Goal: Communication & Community: Answer question/provide support

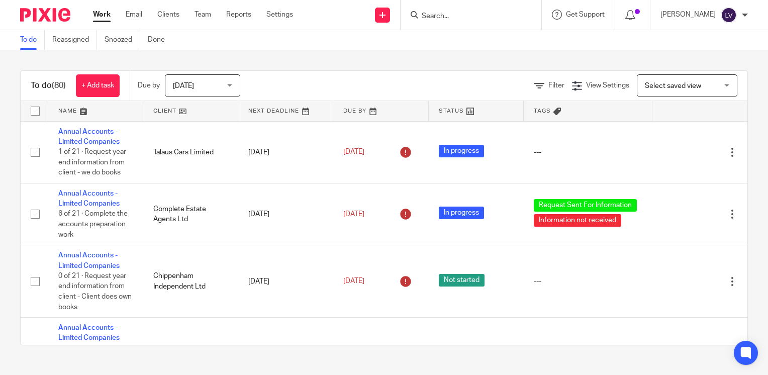
click at [485, 17] on input "Search" at bounding box center [466, 16] width 91 height 9
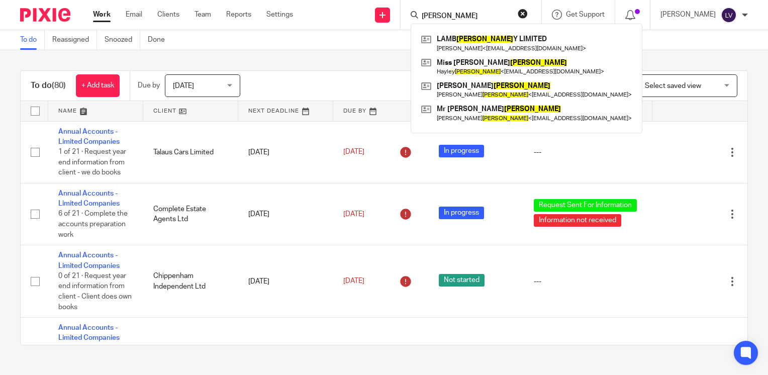
type input "brewer"
click button "submit" at bounding box center [0, 0] width 0 height 0
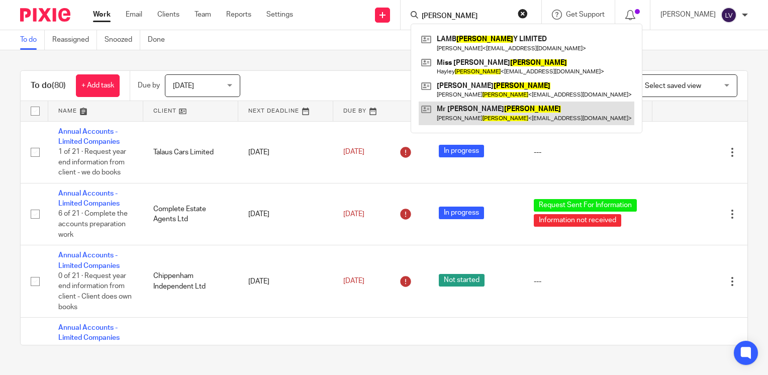
click at [489, 110] on link at bounding box center [527, 113] width 216 height 23
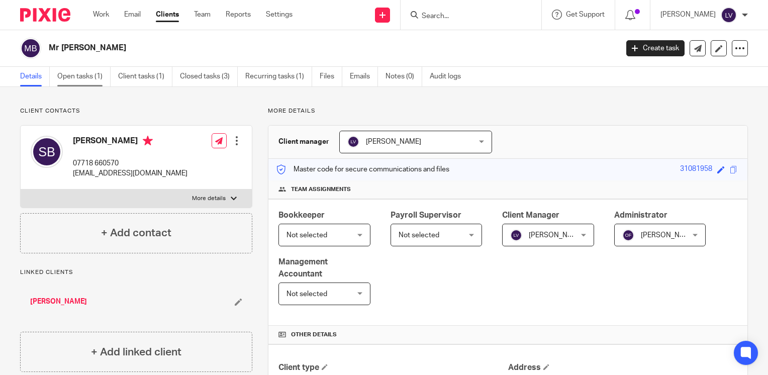
click at [89, 79] on link "Open tasks (1)" at bounding box center [83, 77] width 53 height 20
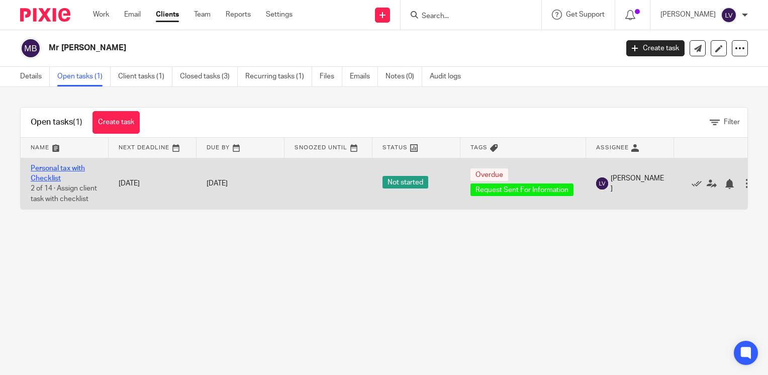
click at [65, 171] on link "Personal tax with Checklist" at bounding box center [58, 173] width 54 height 17
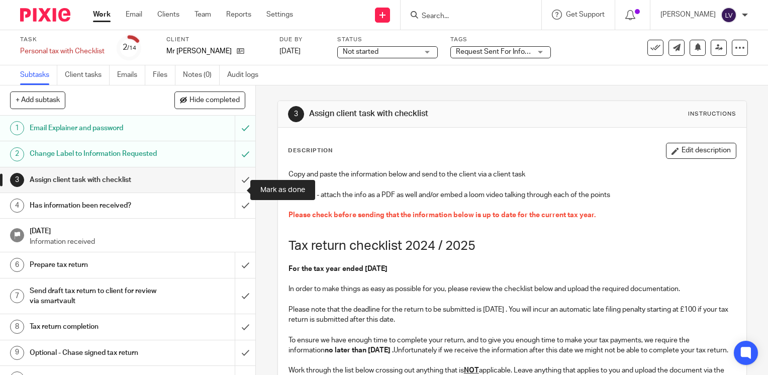
click at [232, 191] on input "submit" at bounding box center [127, 179] width 255 height 25
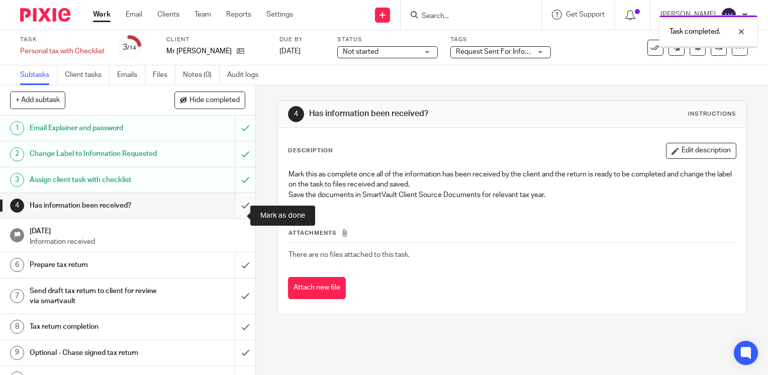
click at [237, 217] on input "submit" at bounding box center [127, 205] width 255 height 25
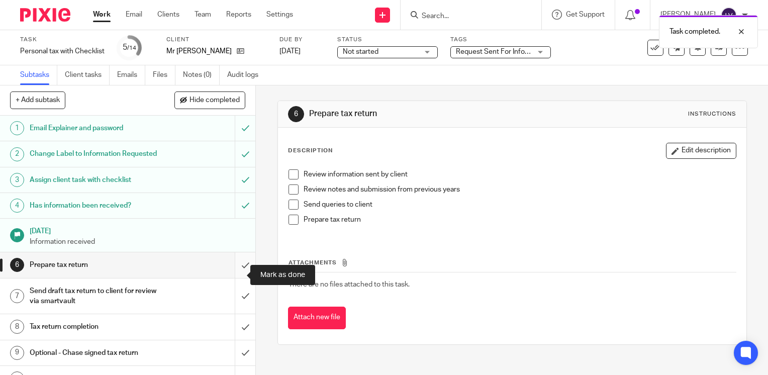
click at [235, 276] on input "submit" at bounding box center [127, 264] width 255 height 25
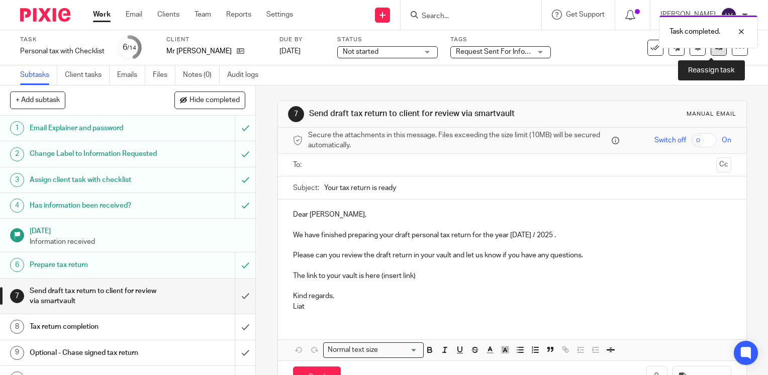
click at [715, 49] on link at bounding box center [719, 48] width 16 height 16
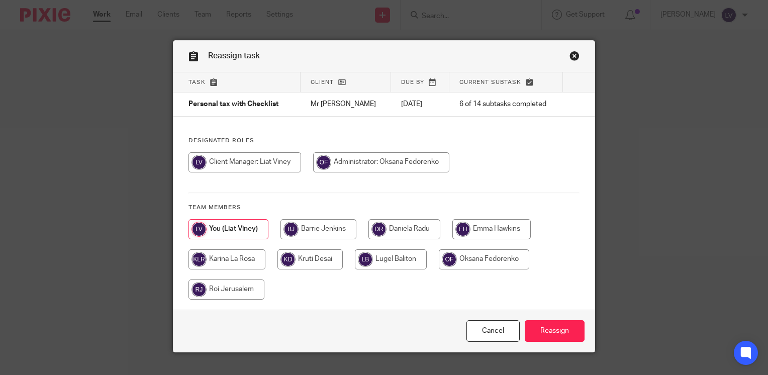
click at [420, 224] on input "radio" at bounding box center [405, 229] width 72 height 20
radio input "true"
click at [569, 334] on input "Reassign" at bounding box center [555, 331] width 60 height 22
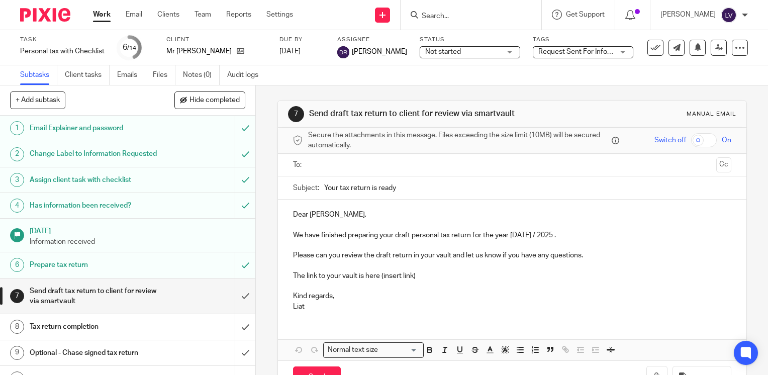
click at [481, 15] on input "Search" at bounding box center [466, 16] width 91 height 9
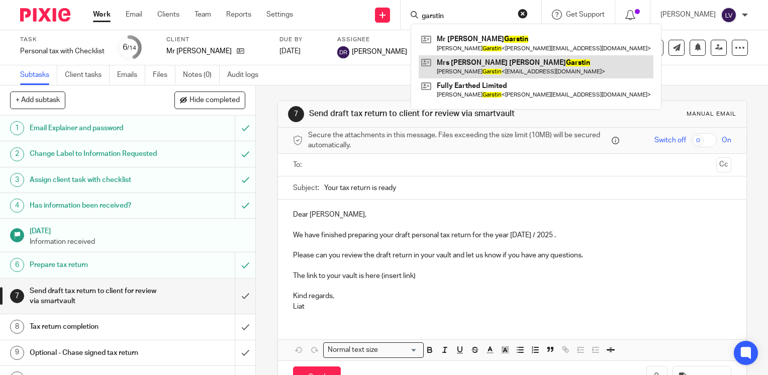
type input "garstin"
click at [494, 66] on link at bounding box center [536, 66] width 235 height 23
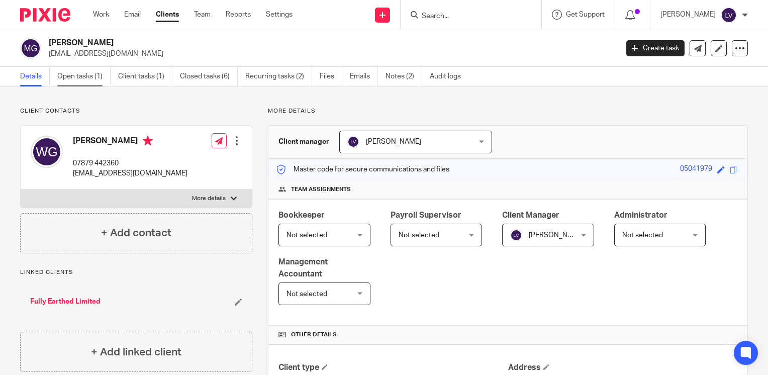
click at [85, 79] on link "Open tasks (1)" at bounding box center [83, 77] width 53 height 20
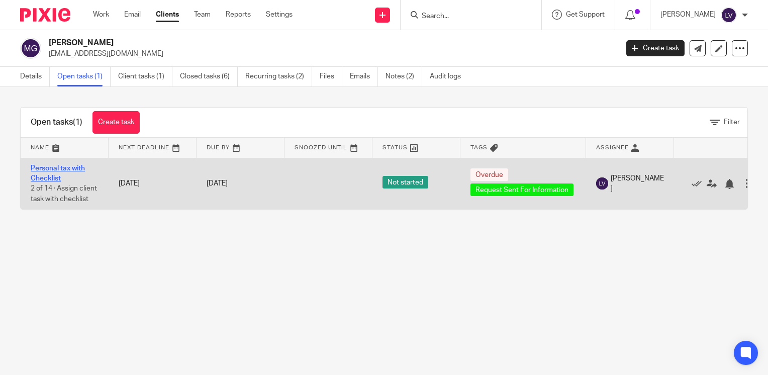
click at [57, 168] on link "Personal tax with Checklist" at bounding box center [58, 173] width 54 height 17
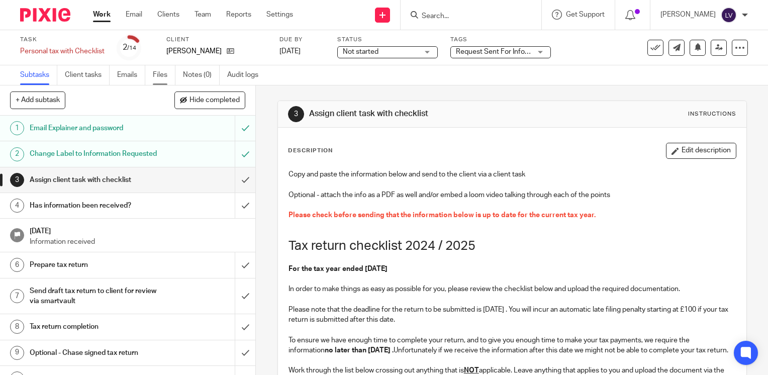
click at [159, 73] on link "Files" at bounding box center [164, 75] width 23 height 20
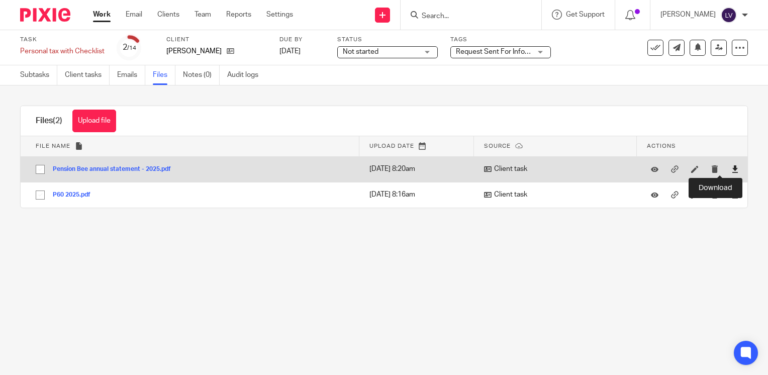
click at [732, 169] on icon at bounding box center [736, 169] width 8 height 8
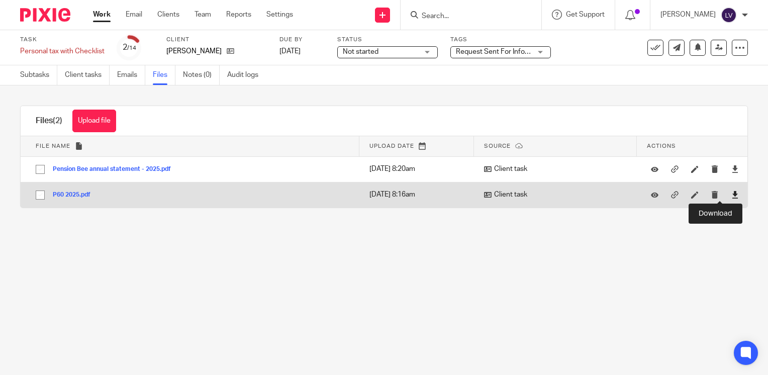
click at [732, 196] on icon at bounding box center [736, 195] width 8 height 8
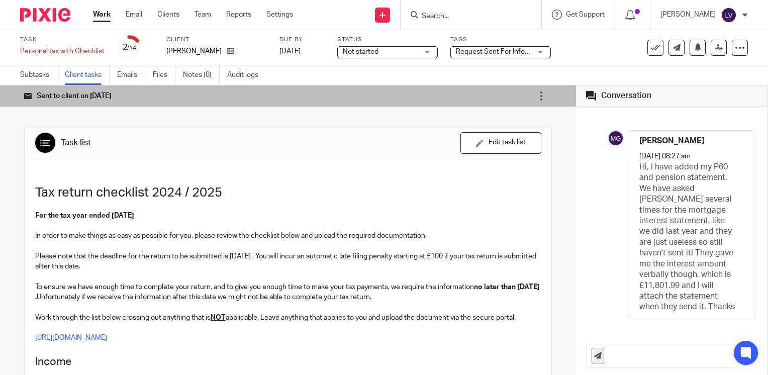
scroll to position [4, 0]
click at [627, 358] on input "text" at bounding box center [673, 355] width 128 height 23
drag, startPoint x: 608, startPoint y: 355, endPoint x: 681, endPoint y: 375, distance: 75.5
click at [609, 356] on input "H Wendy, the" at bounding box center [673, 355] width 128 height 23
click at [662, 357] on input "Hi Wendy, the" at bounding box center [673, 355] width 128 height 23
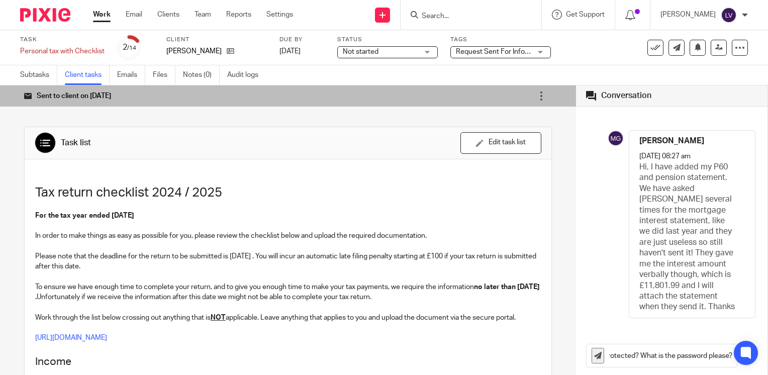
scroll to position [0, 205]
type input "Hi Wendy, Thank you for this. The P60 is password is protected? What is the pas…"
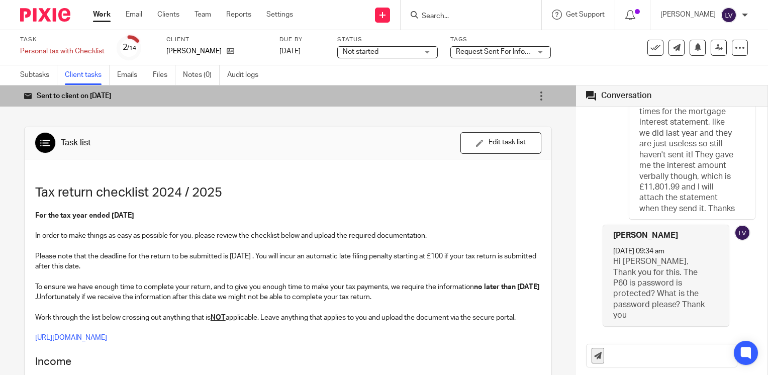
scroll to position [91, 0]
drag, startPoint x: 475, startPoint y: 18, endPoint x: 497, endPoint y: 17, distance: 22.6
click at [475, 18] on input "Search" at bounding box center [466, 16] width 91 height 9
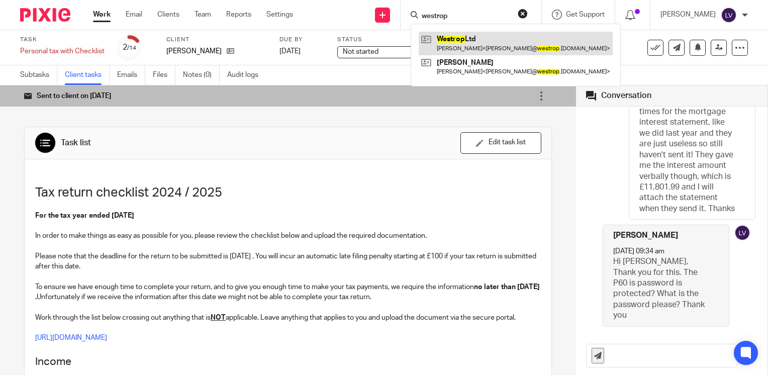
type input "westrop"
click at [495, 41] on link at bounding box center [516, 43] width 194 height 23
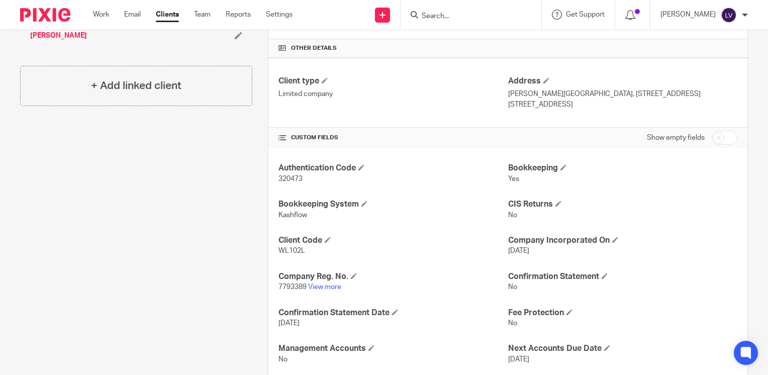
scroll to position [344, 0]
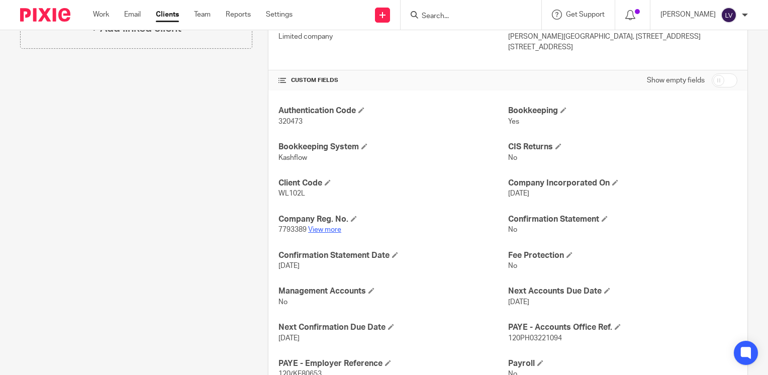
click at [326, 229] on link "View more" at bounding box center [324, 229] width 33 height 7
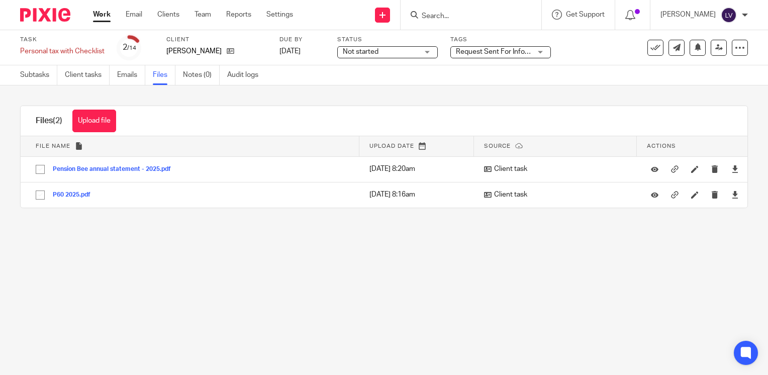
click at [480, 14] on input "Search" at bounding box center [466, 16] width 91 height 9
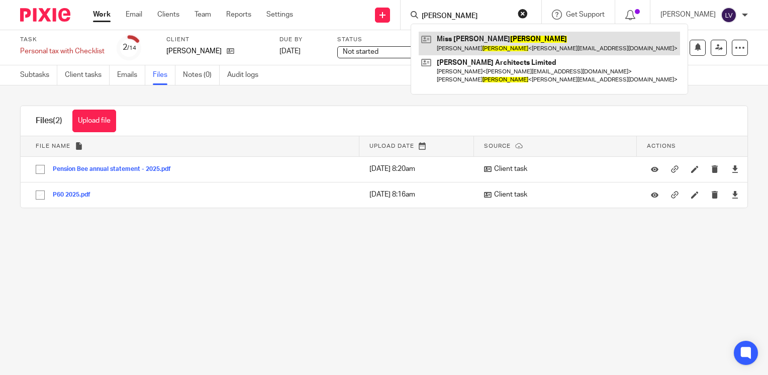
type input "burrows"
click at [539, 41] on link at bounding box center [549, 43] width 261 height 23
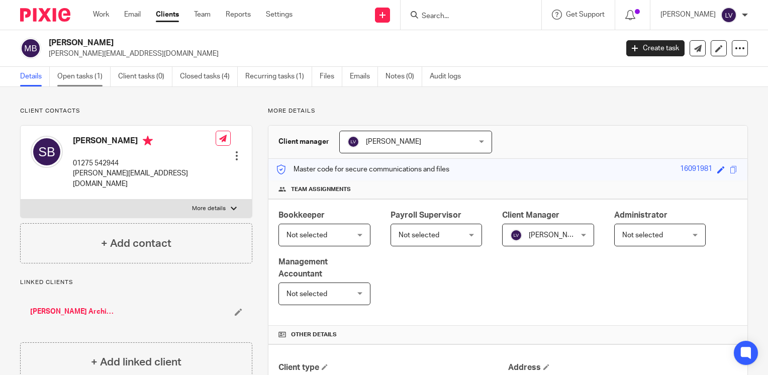
click at [84, 78] on link "Open tasks (1)" at bounding box center [83, 77] width 53 height 20
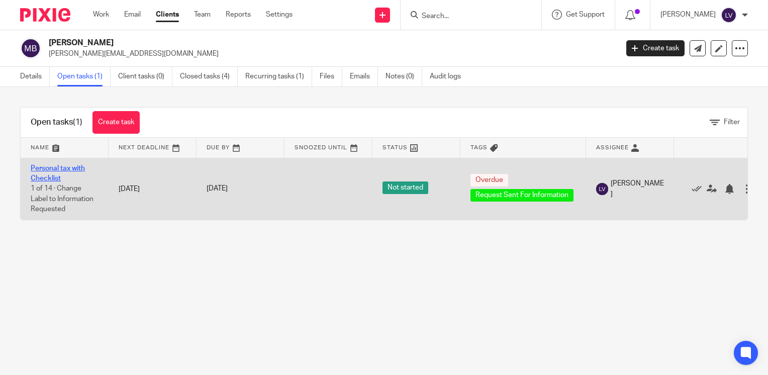
click at [79, 165] on link "Personal tax with Checklist" at bounding box center [58, 173] width 54 height 17
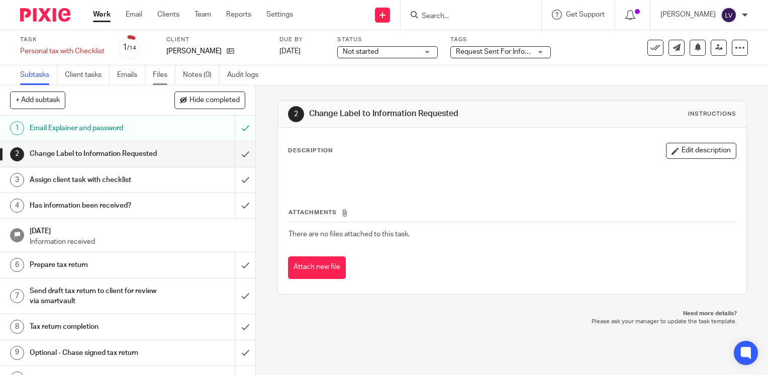
click at [166, 73] on link "Files" at bounding box center [164, 75] width 23 height 20
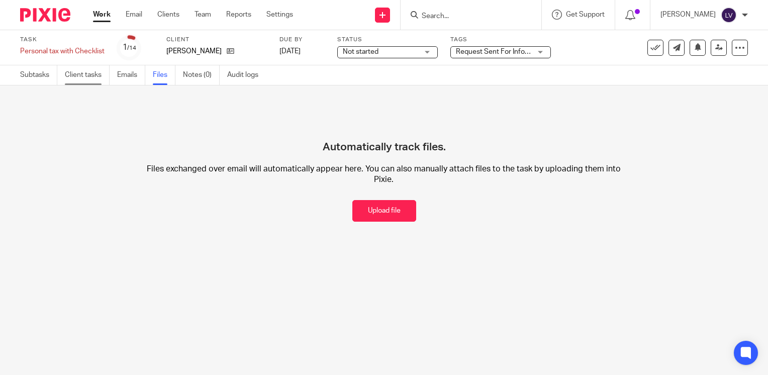
click at [69, 72] on link "Client tasks" at bounding box center [87, 75] width 45 height 20
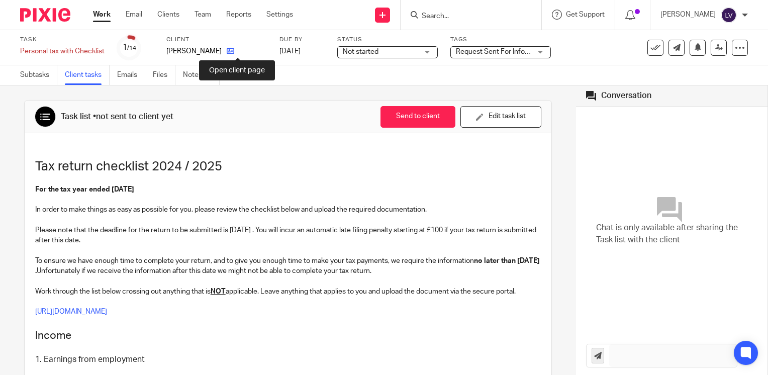
click at [234, 50] on icon at bounding box center [231, 51] width 8 height 8
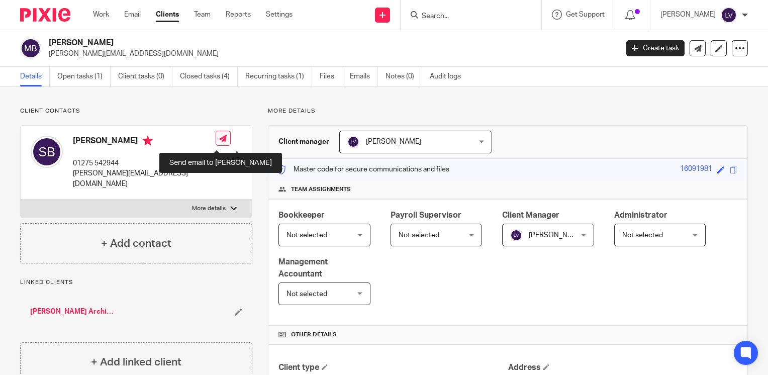
click at [219, 142] on icon at bounding box center [223, 139] width 8 height 8
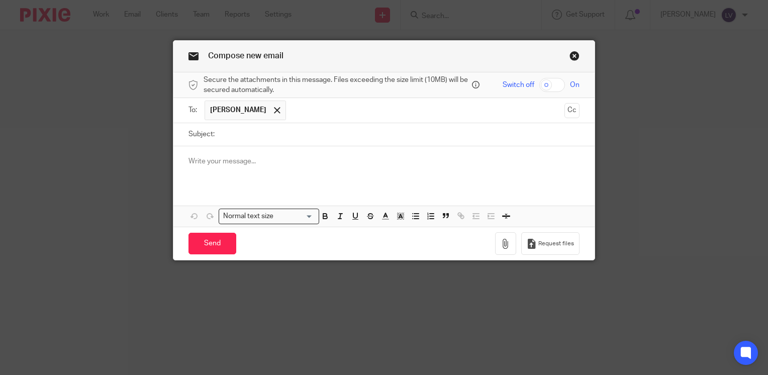
click at [241, 142] on input "Subject:" at bounding box center [400, 134] width 360 height 23
type input "SATR 2024/25"
click at [231, 157] on p at bounding box center [384, 161] width 391 height 10
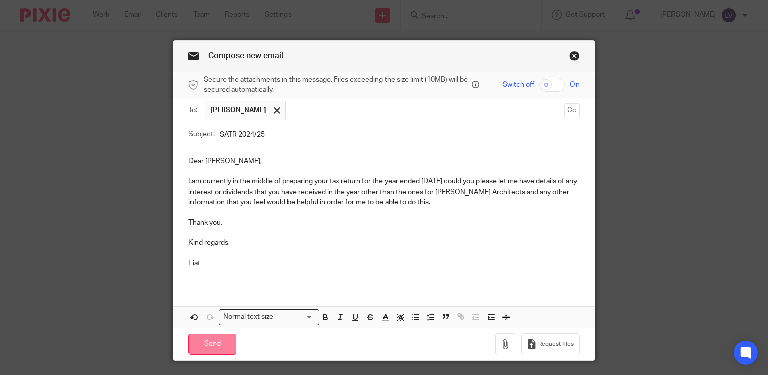
click at [223, 343] on input "Send" at bounding box center [213, 345] width 48 height 22
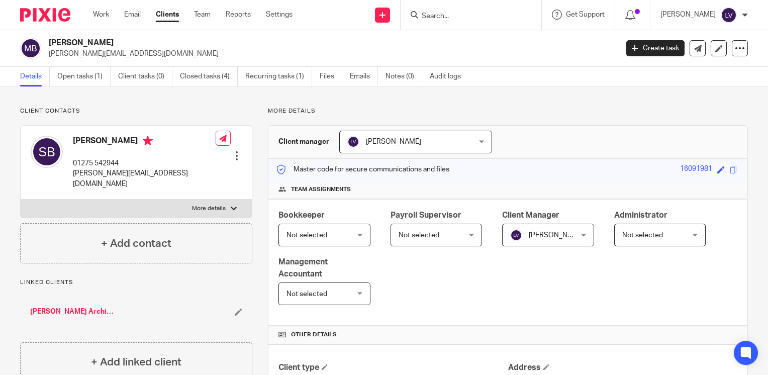
drag, startPoint x: 462, startPoint y: 17, endPoint x: 513, endPoint y: 22, distance: 51.6
click at [462, 17] on input "Search" at bounding box center [466, 16] width 91 height 9
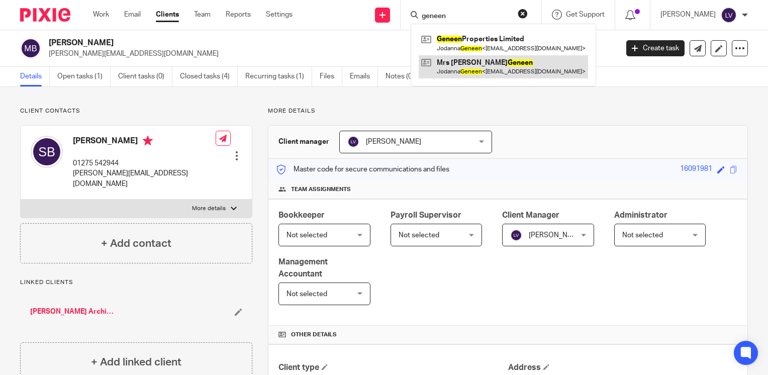
type input "geneen"
click at [489, 65] on link at bounding box center [503, 66] width 169 height 23
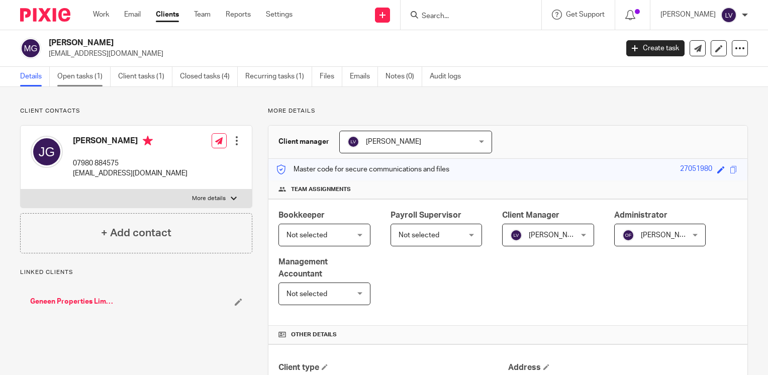
click at [74, 78] on link "Open tasks (1)" at bounding box center [83, 77] width 53 height 20
click at [94, 73] on link "Open tasks (1)" at bounding box center [83, 77] width 53 height 20
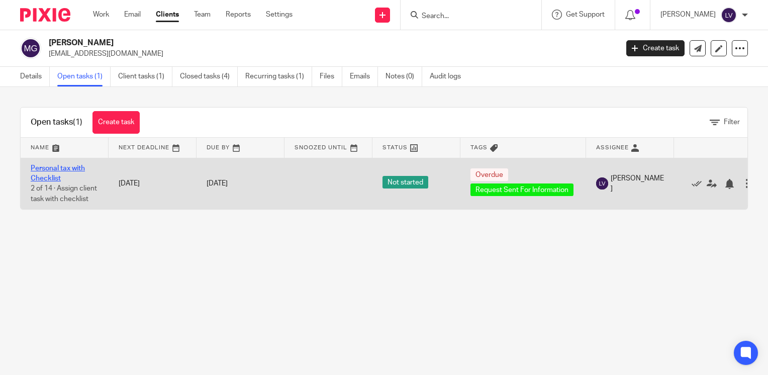
click at [74, 166] on link "Personal tax with Checklist" at bounding box center [58, 173] width 54 height 17
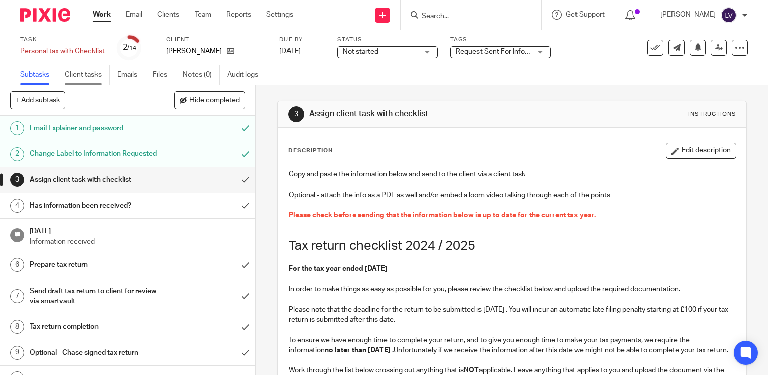
click at [82, 73] on link "Client tasks" at bounding box center [87, 75] width 45 height 20
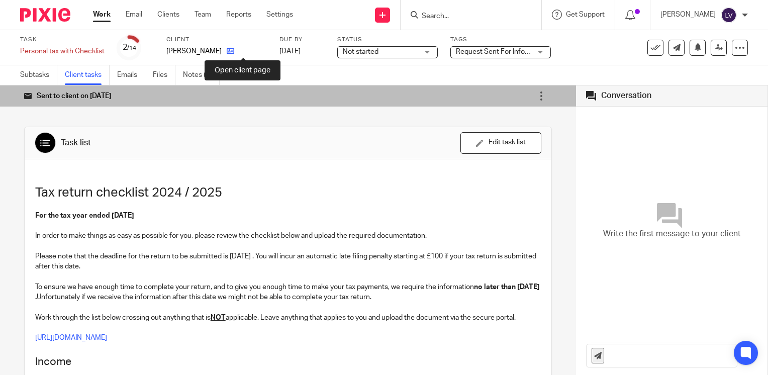
click at [234, 49] on icon at bounding box center [231, 51] width 8 height 8
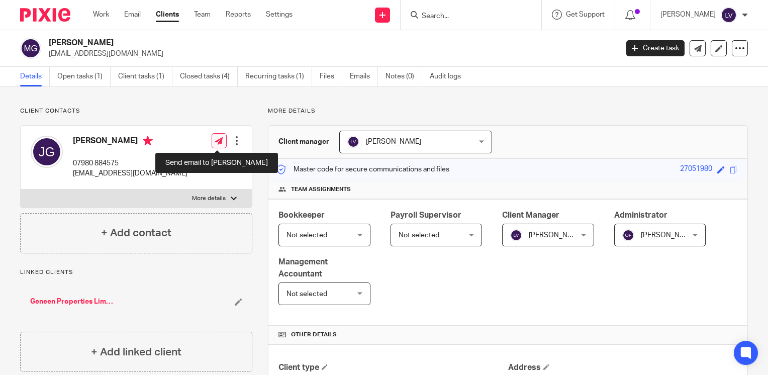
click at [220, 134] on link at bounding box center [219, 140] width 15 height 15
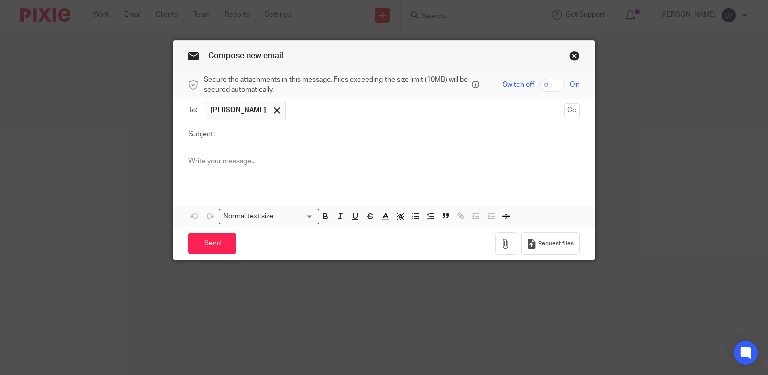
click at [227, 133] on input "Subject:" at bounding box center [400, 134] width 360 height 23
type input "SATR 2024/25"
click at [257, 159] on p at bounding box center [384, 161] width 391 height 10
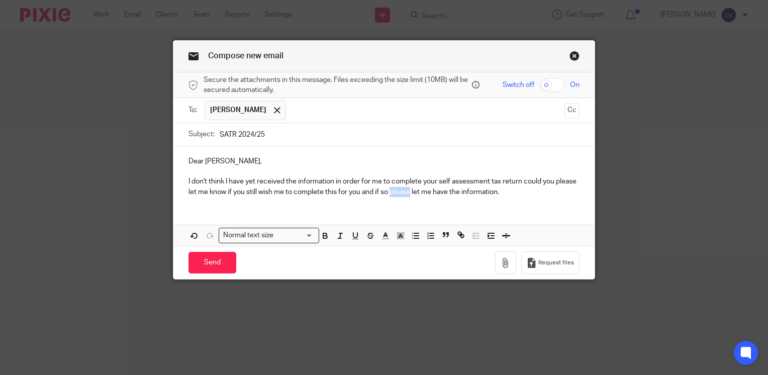
drag, startPoint x: 408, startPoint y: 187, endPoint x: 388, endPoint y: 196, distance: 21.6
click at [388, 196] on p "I don't think I have yet received the information in order for me to complete y…" at bounding box center [384, 187] width 391 height 21
click at [486, 195] on p "I don't think I have yet received the information in order for me to complete y…" at bounding box center [384, 187] width 391 height 21
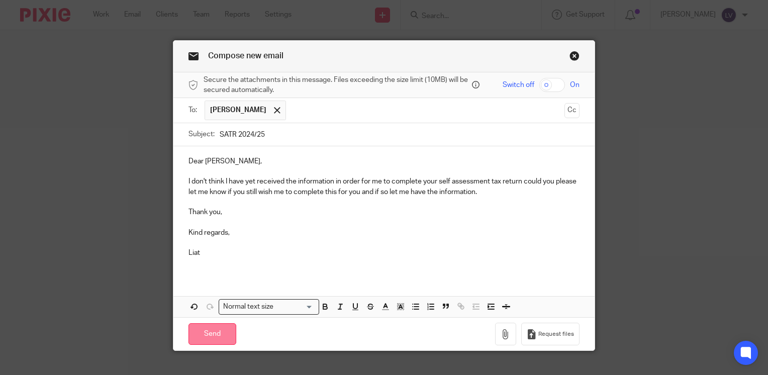
click at [216, 333] on input "Send" at bounding box center [213, 334] width 48 height 22
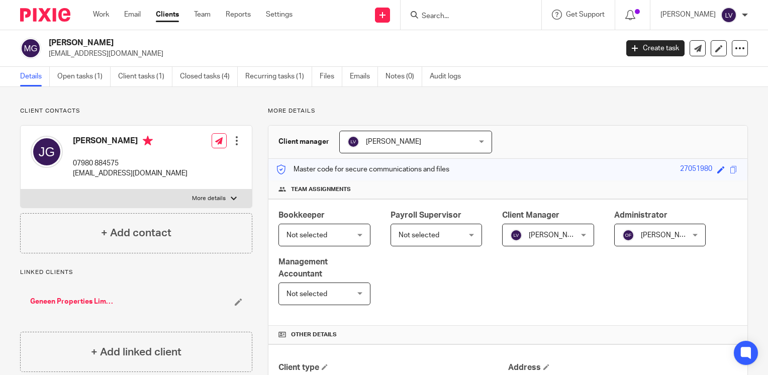
click at [455, 19] on input "Search" at bounding box center [466, 16] width 91 height 9
